Goal: Information Seeking & Learning: Compare options

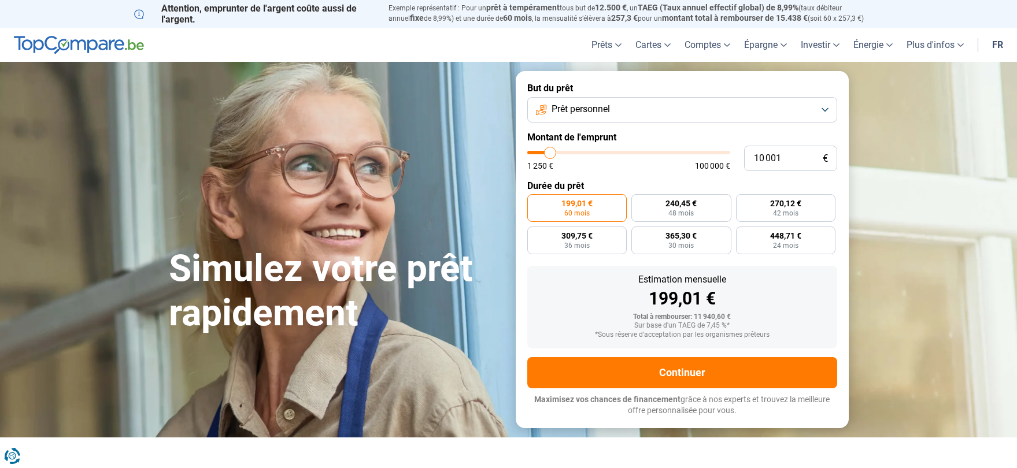
type input "31 250"
type input "31250"
click at [591, 151] on input "range" at bounding box center [628, 152] width 203 height 3
radio input "false"
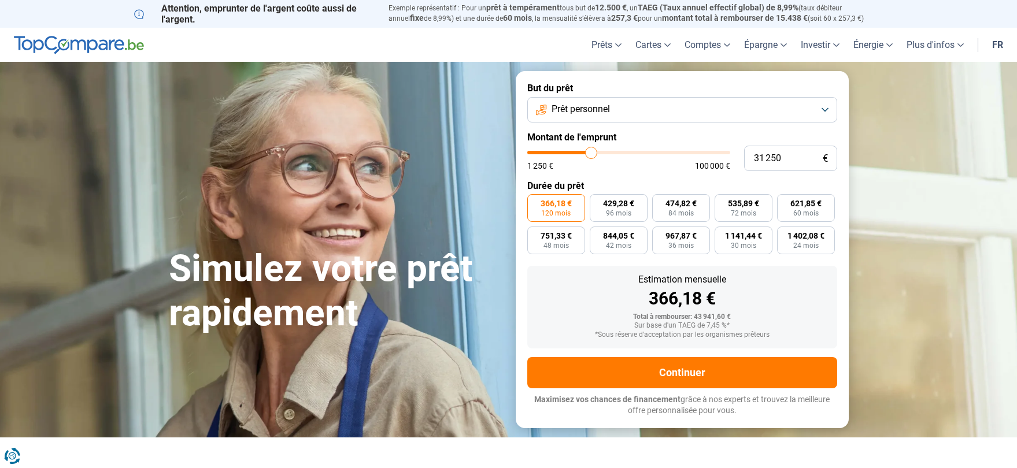
type input "27 250"
type input "27250"
click at [584, 151] on input "range" at bounding box center [628, 152] width 203 height 3
click at [537, 238] on label "655,16 € 48 mois" at bounding box center [556, 241] width 58 height 28
click at [535, 234] on input "655,16 € 48 mois" at bounding box center [531, 231] width 8 height 8
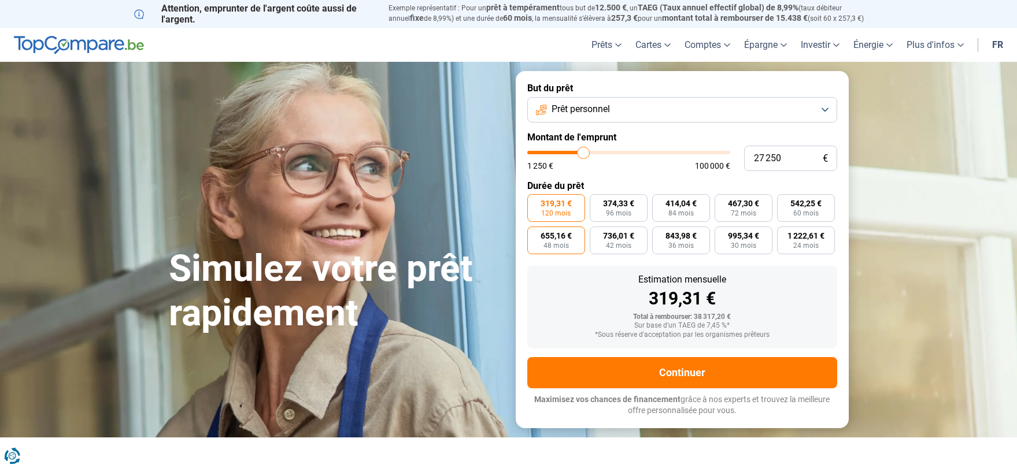
radio input "true"
drag, startPoint x: 796, startPoint y: 160, endPoint x: 728, endPoint y: 158, distance: 68.3
click at [729, 158] on div "27 250 € 1 250 € 100 000 €" at bounding box center [682, 158] width 310 height 25
type input "3"
type input "1250"
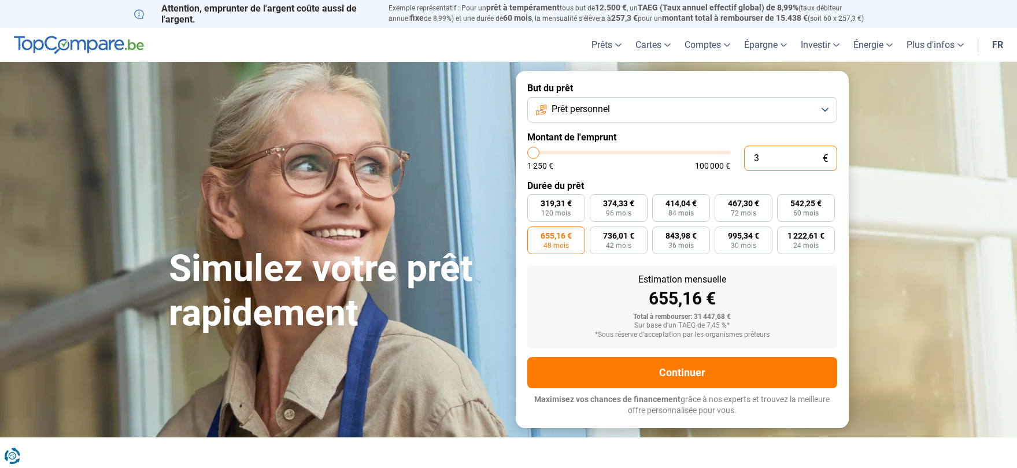
type input "30"
type input "1250"
type input "300"
type input "1250"
type input "3 000"
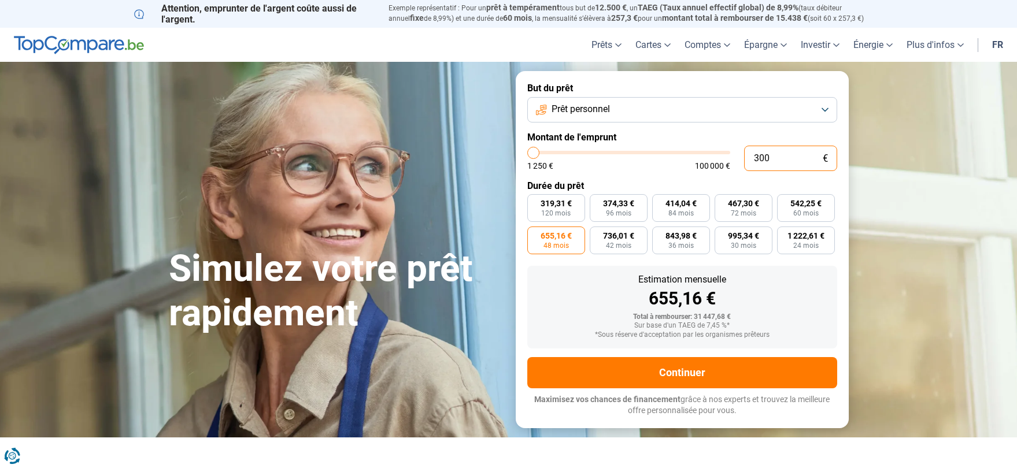
type input "3000"
type input "30 000"
type input "30000"
type input "30 000"
radio input "false"
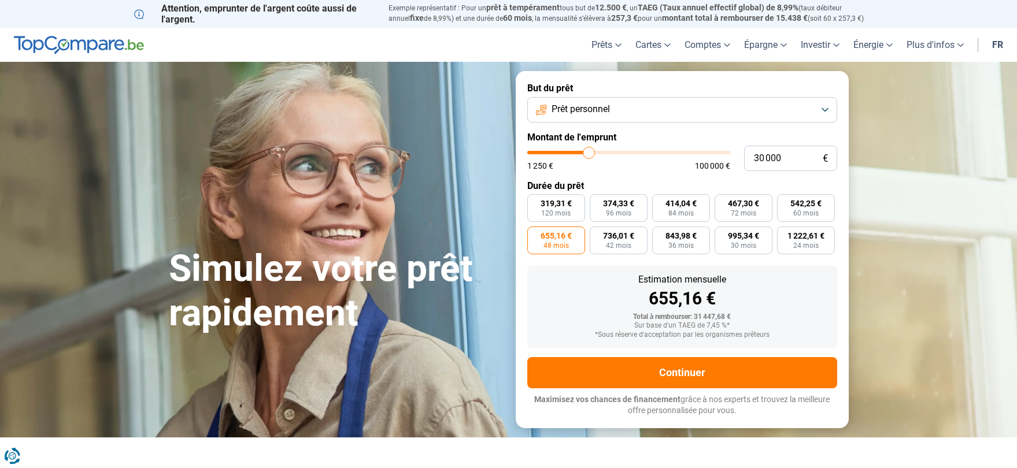
radio input "true"
click at [617, 307] on div "655,16 €" at bounding box center [683, 298] width 292 height 17
click at [555, 234] on span "721,27 €" at bounding box center [556, 236] width 31 height 8
click at [535, 234] on input "721,27 € 48 mois" at bounding box center [531, 231] width 8 height 8
radio input "true"
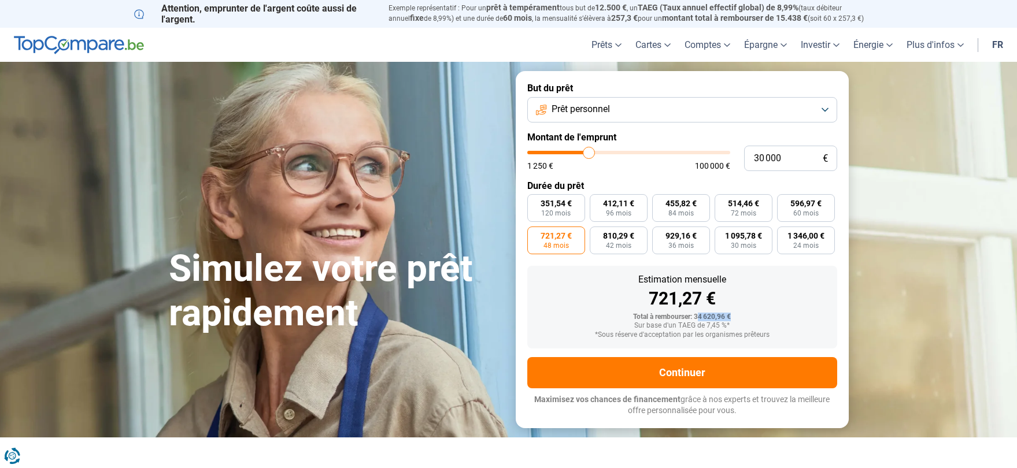
drag, startPoint x: 699, startPoint y: 315, endPoint x: 751, endPoint y: 317, distance: 52.1
click at [751, 317] on div "Total à rembourser: 34 620,96 €" at bounding box center [683, 317] width 292 height 8
